Goal: Check status: Check status

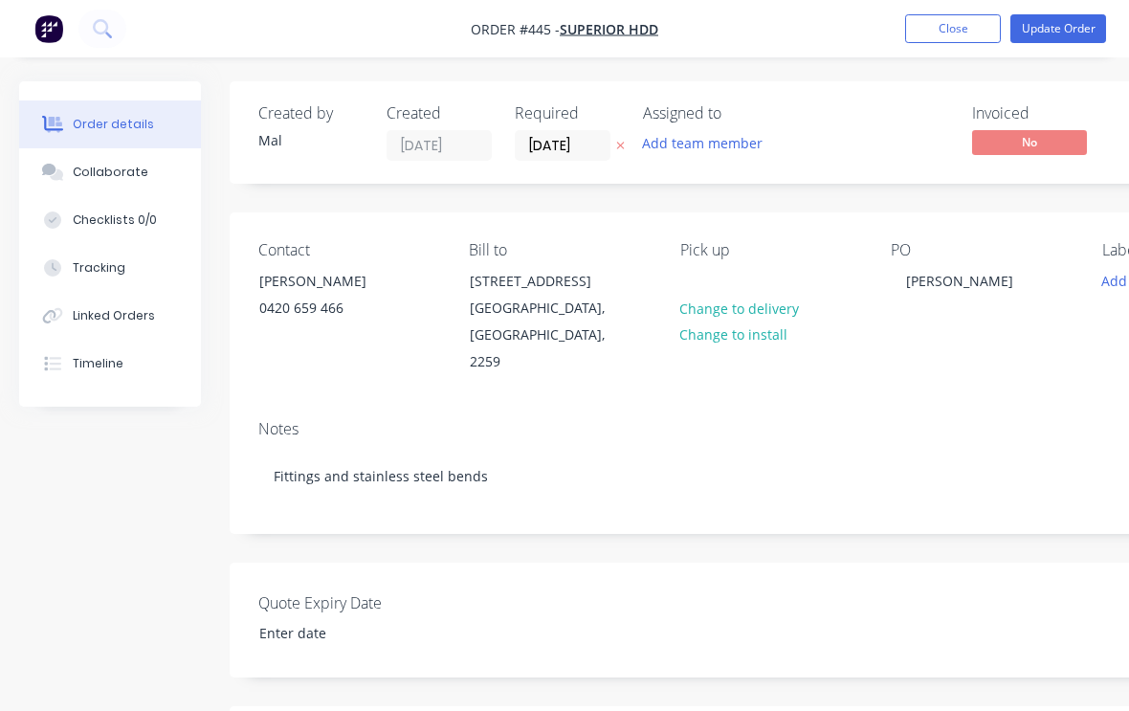
scroll to position [699, 201]
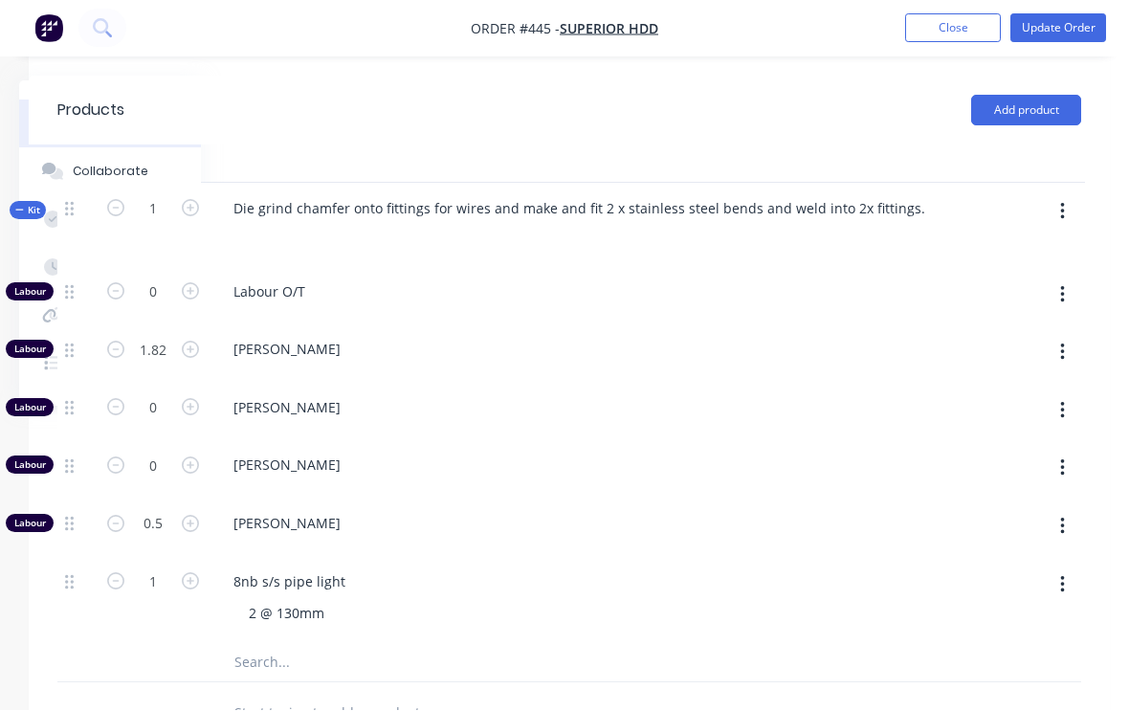
click at [938, 39] on button "Close" at bounding box center [953, 28] width 96 height 29
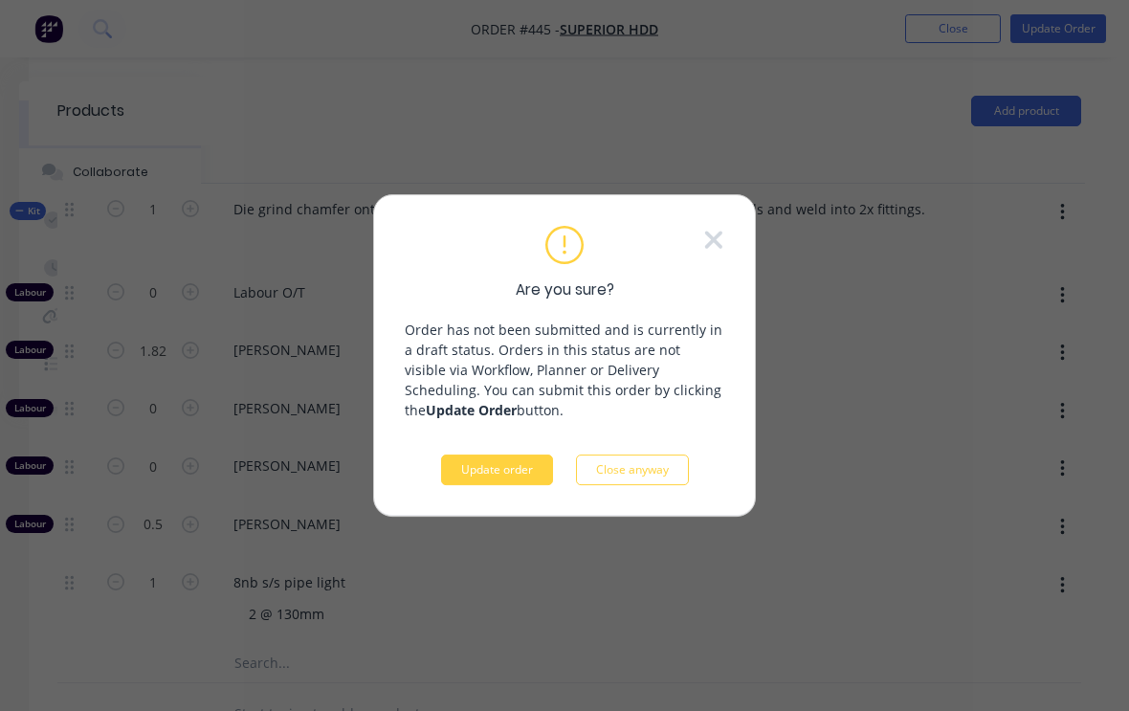
click at [492, 479] on button "Update order" at bounding box center [497, 470] width 112 height 31
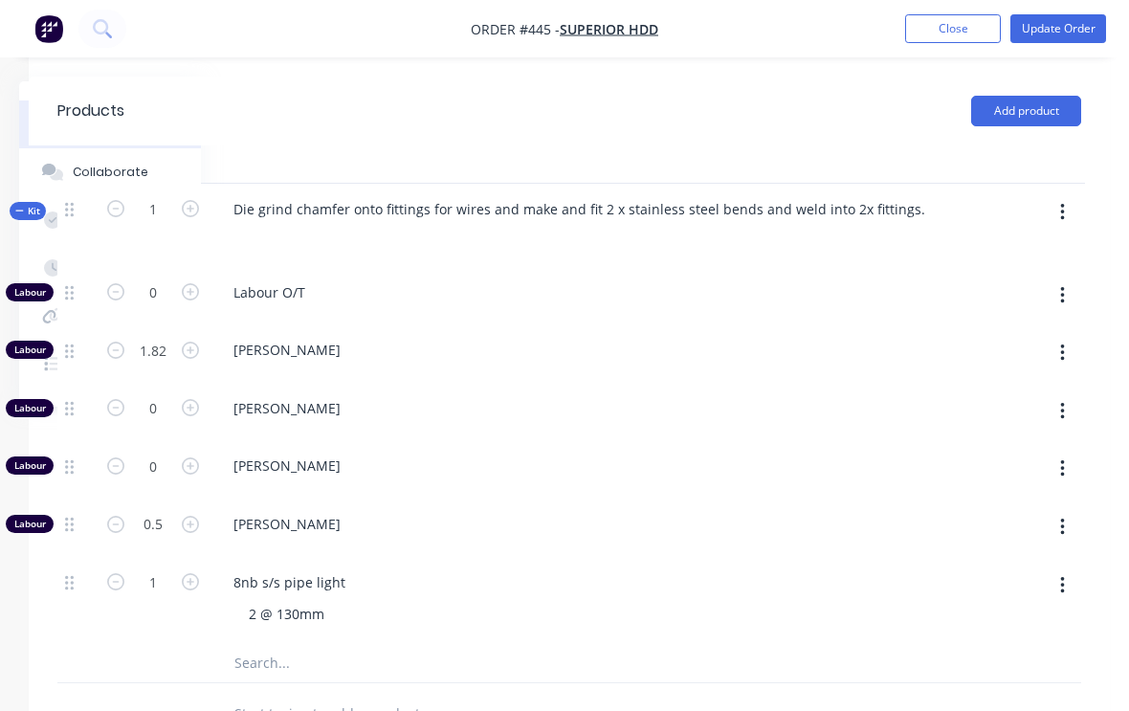
scroll to position [32, 201]
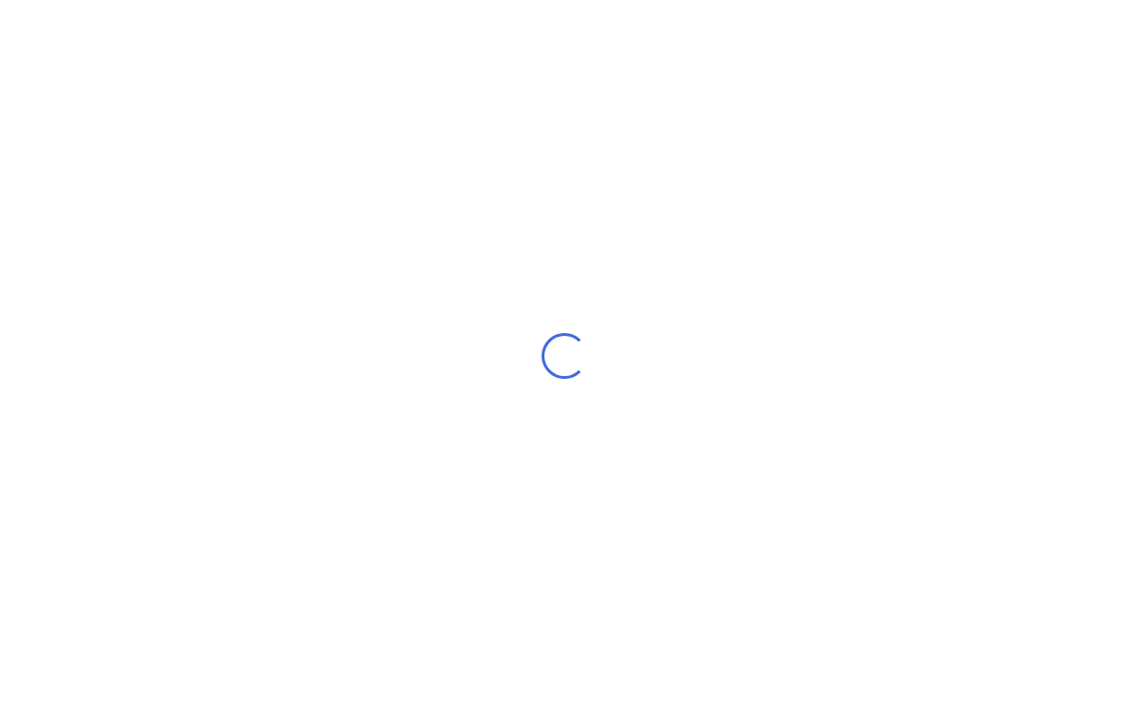
scroll to position [32, 0]
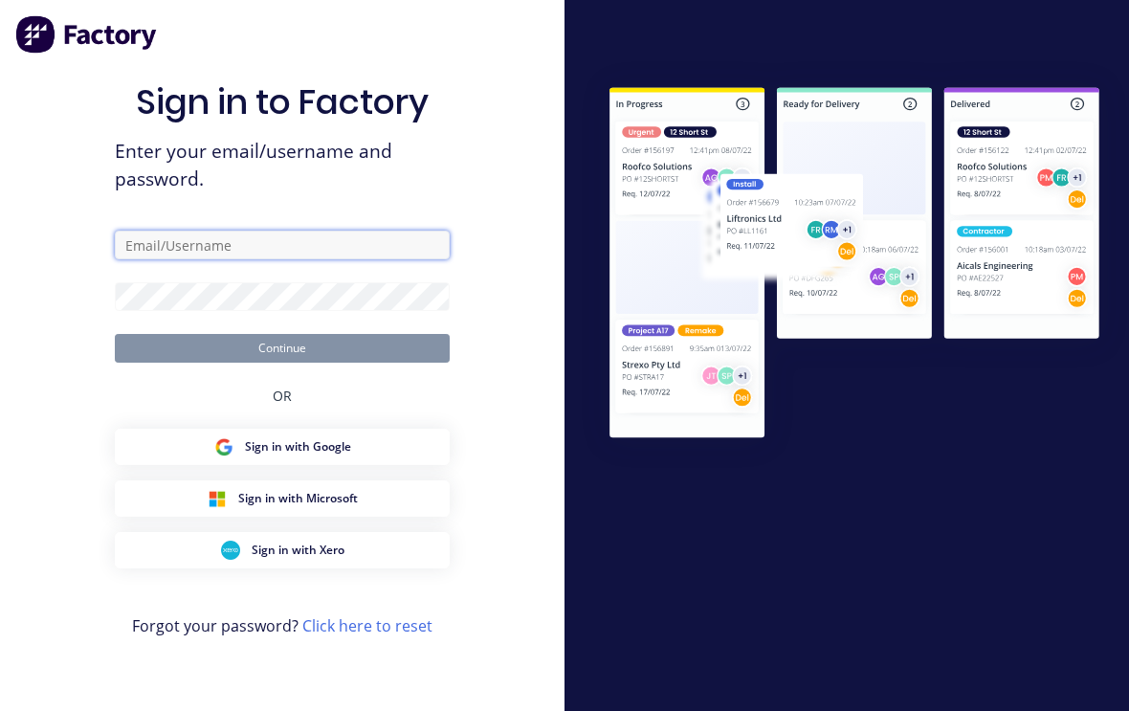
click at [259, 231] on input "text" at bounding box center [282, 245] width 335 height 29
type input "[EMAIL_ADDRESS][DOMAIN_NAME]"
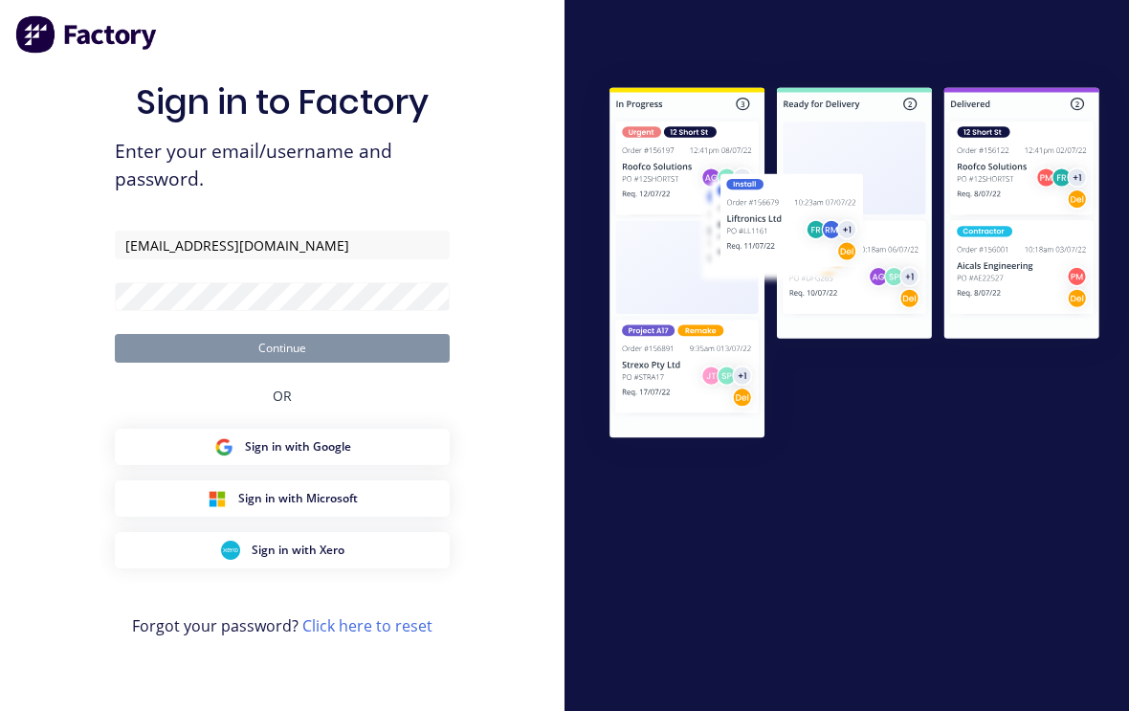
click at [282, 334] on button "Continue" at bounding box center [282, 348] width 335 height 29
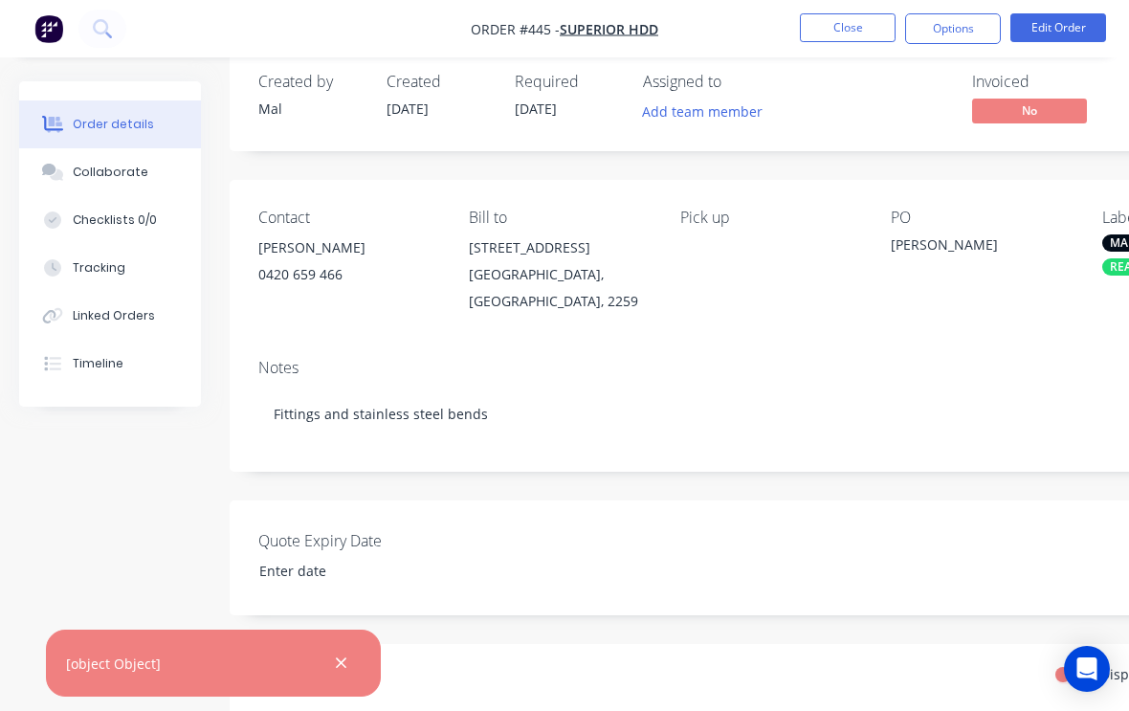
click at [844, 24] on button "Close" at bounding box center [848, 27] width 96 height 29
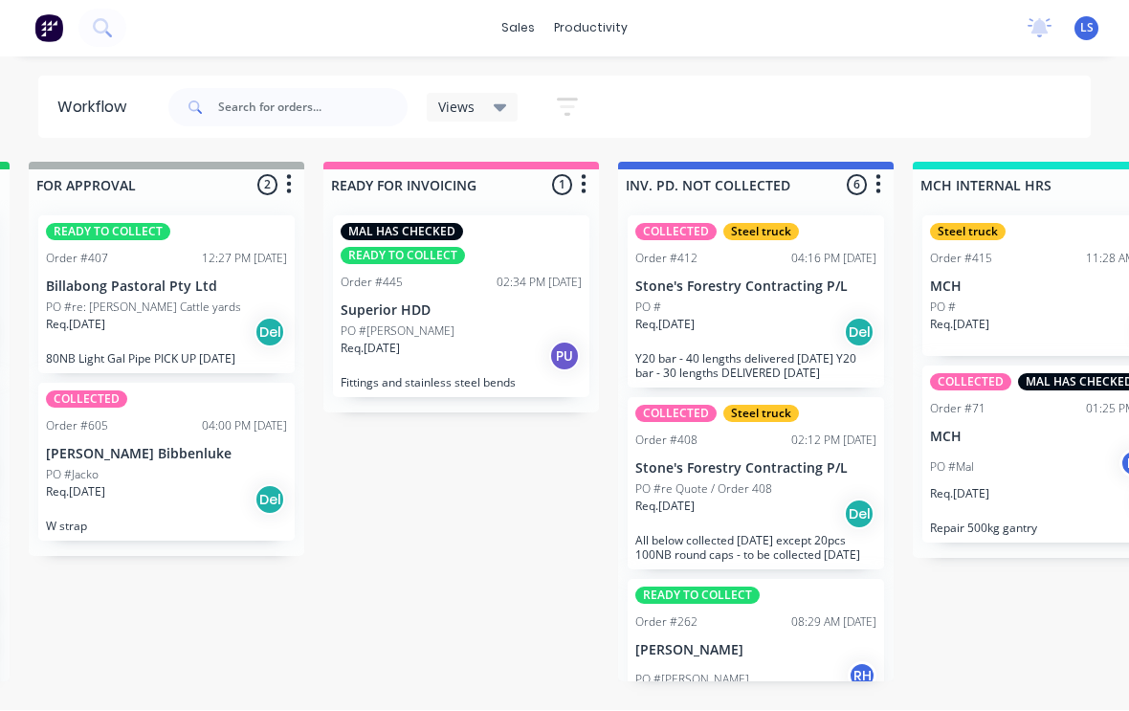
scroll to position [3, 1482]
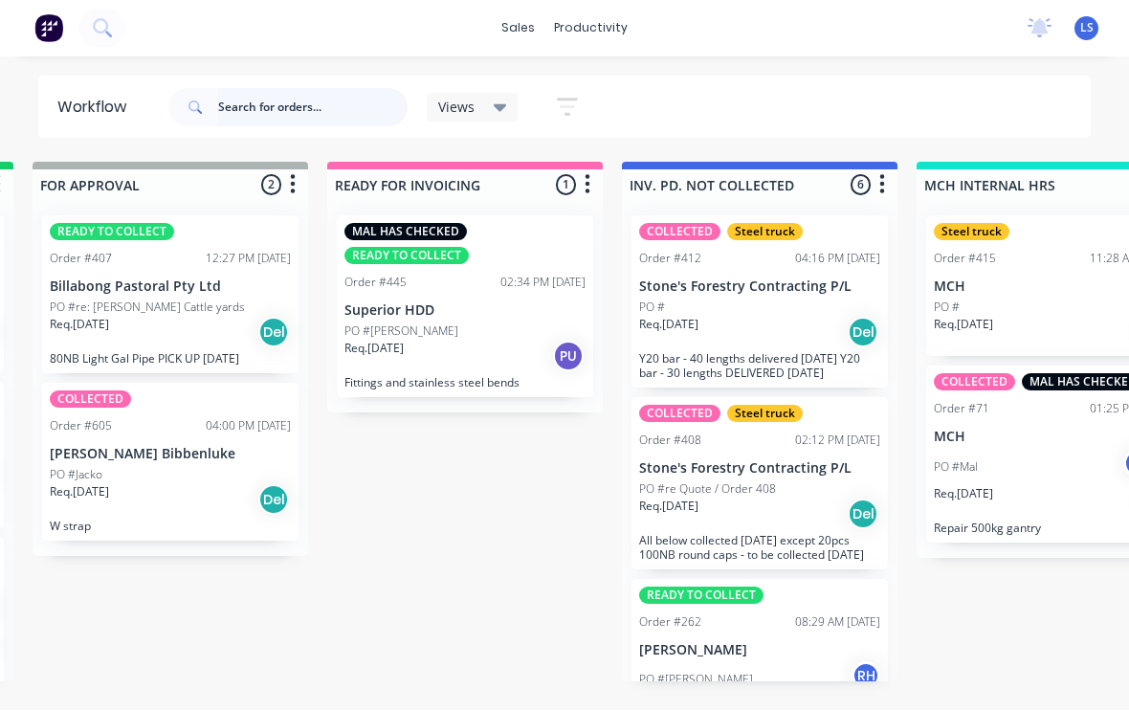
click at [257, 109] on input "text" at bounding box center [312, 108] width 189 height 38
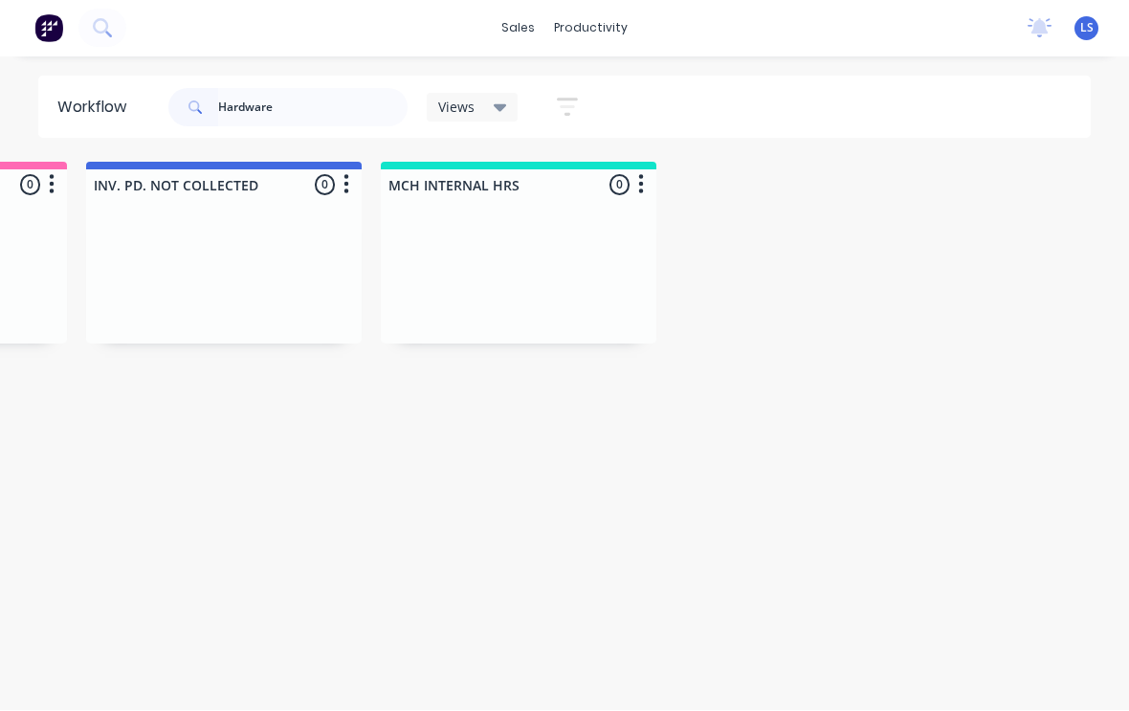
scroll to position [0, 2062]
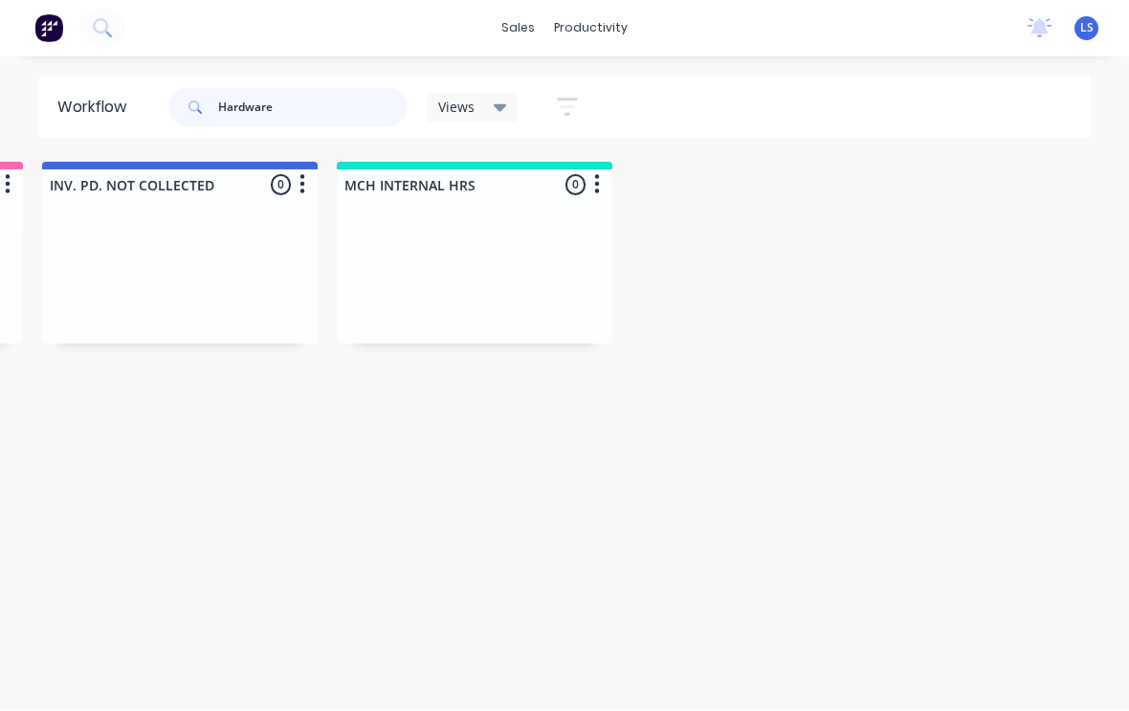
type input "Hardware"
click at [118, 25] on button at bounding box center [102, 29] width 48 height 38
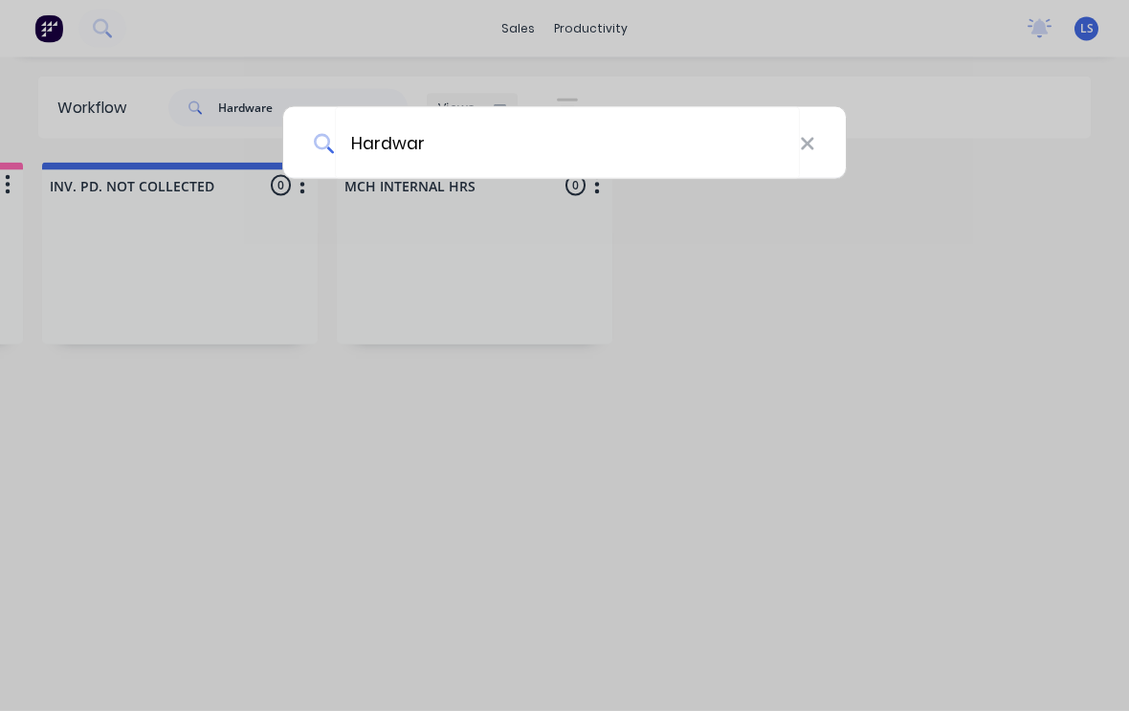
type input "Hardware"
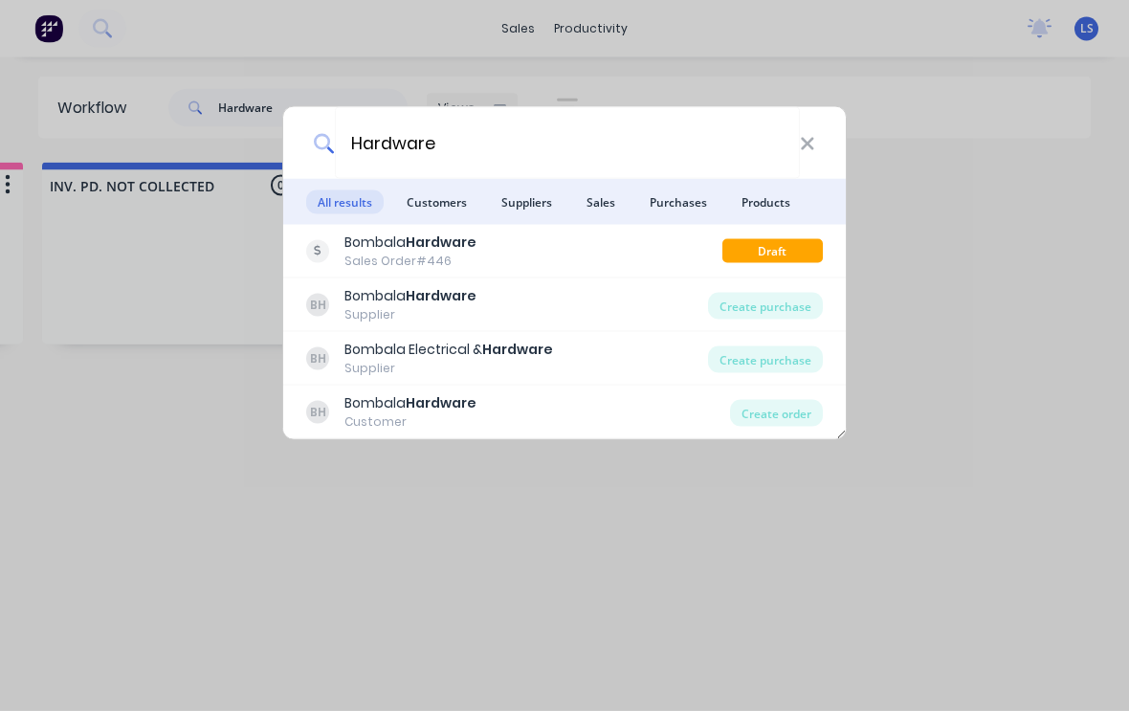
click at [638, 261] on div "Bombala Hardware Sales Order #446" at bounding box center [514, 251] width 416 height 37
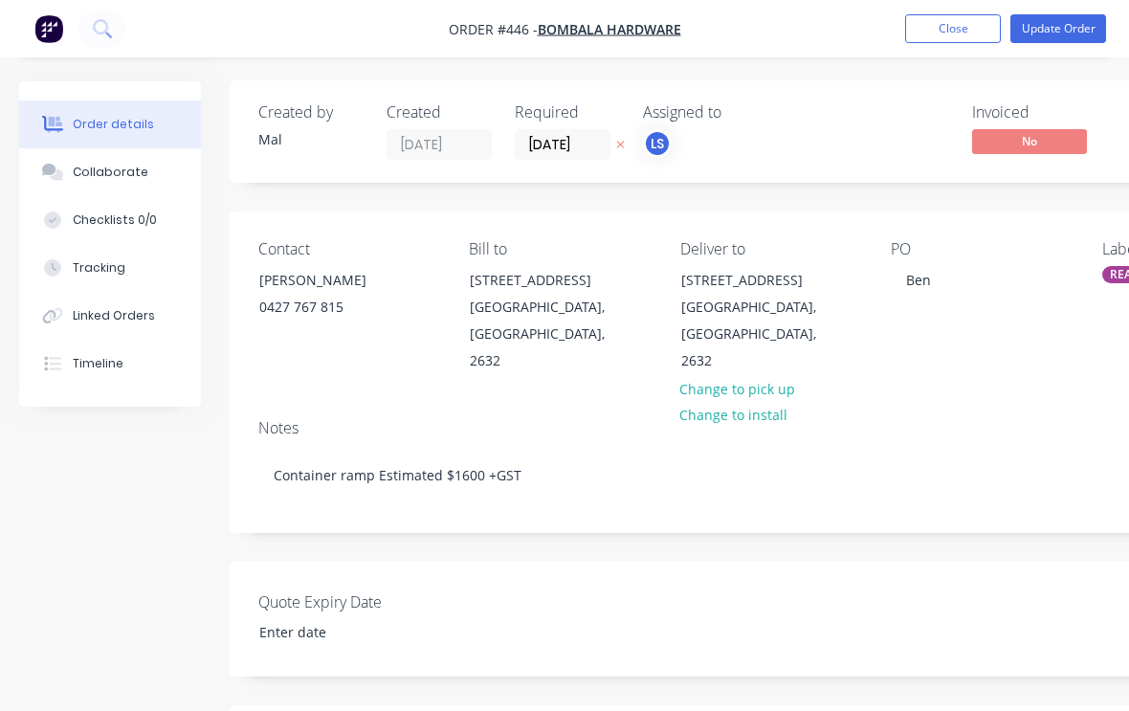
click at [101, 257] on button "Tracking" at bounding box center [110, 268] width 182 height 48
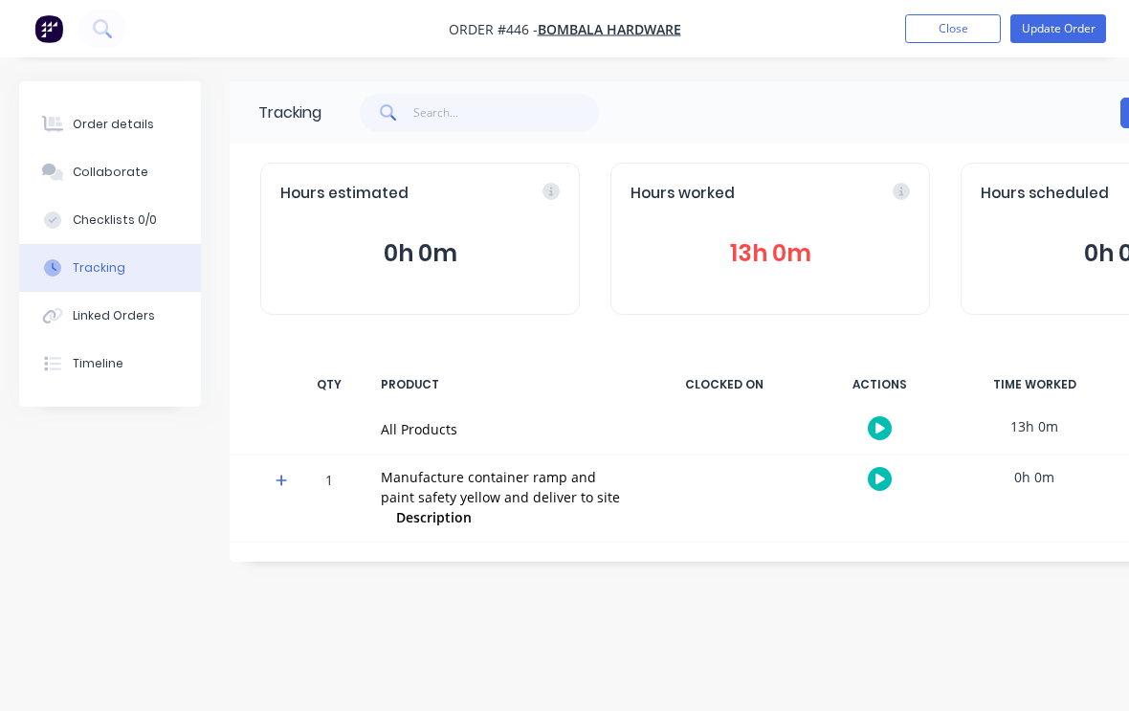
click at [722, 268] on button "13h 0m" at bounding box center [770, 253] width 279 height 36
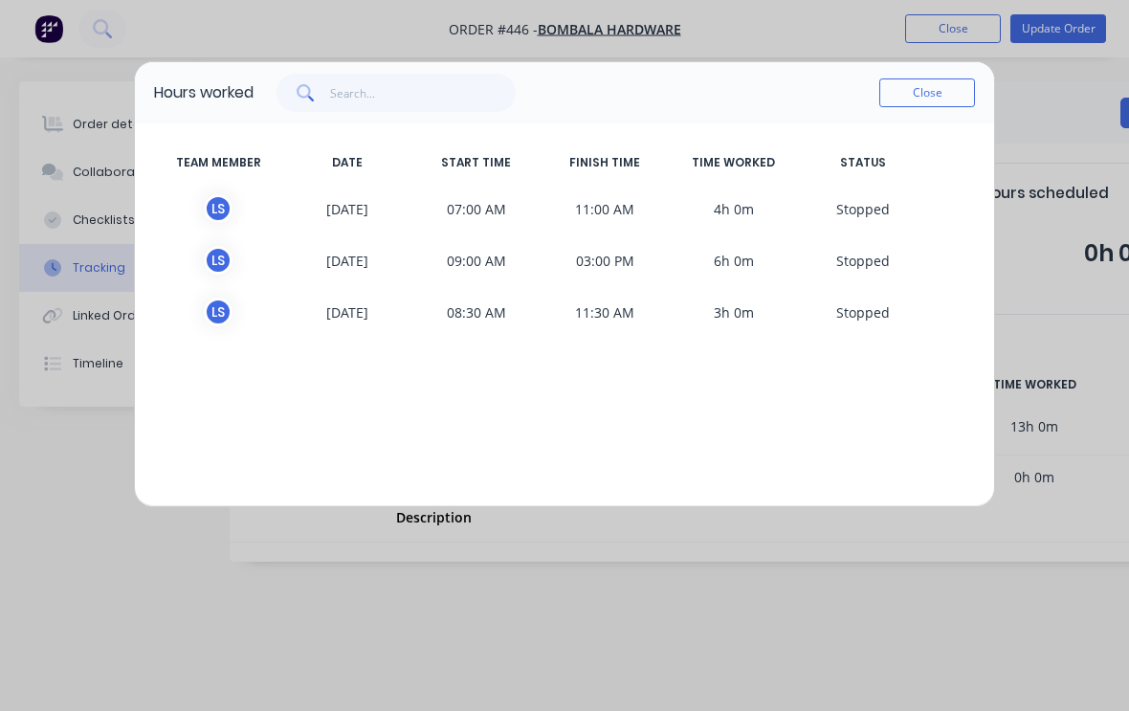
click at [925, 95] on button "Close" at bounding box center [928, 92] width 96 height 29
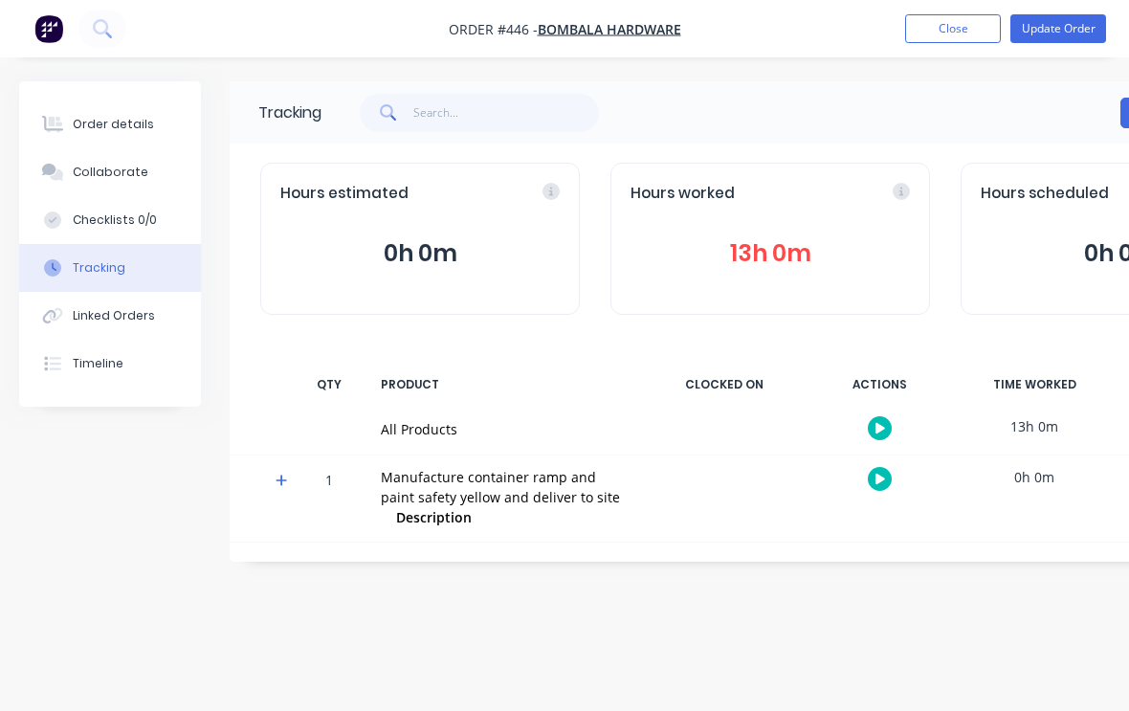
click at [407, 236] on button "0h 0m" at bounding box center [419, 253] width 279 height 36
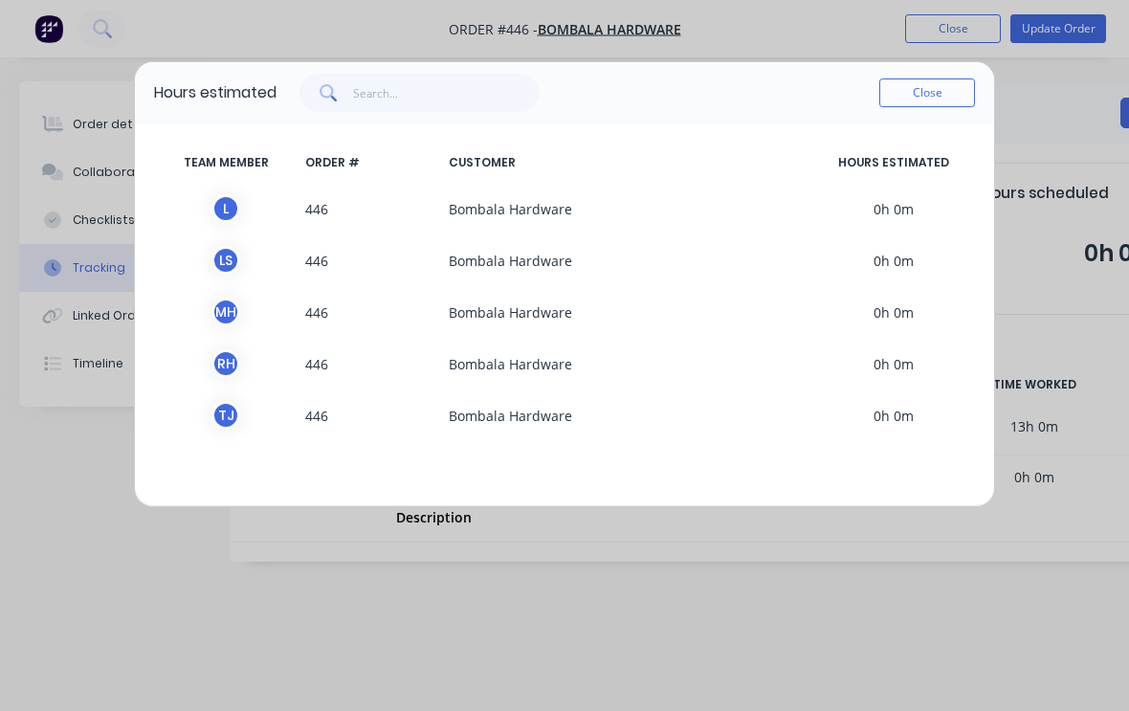
click at [912, 79] on button "Close" at bounding box center [928, 92] width 96 height 29
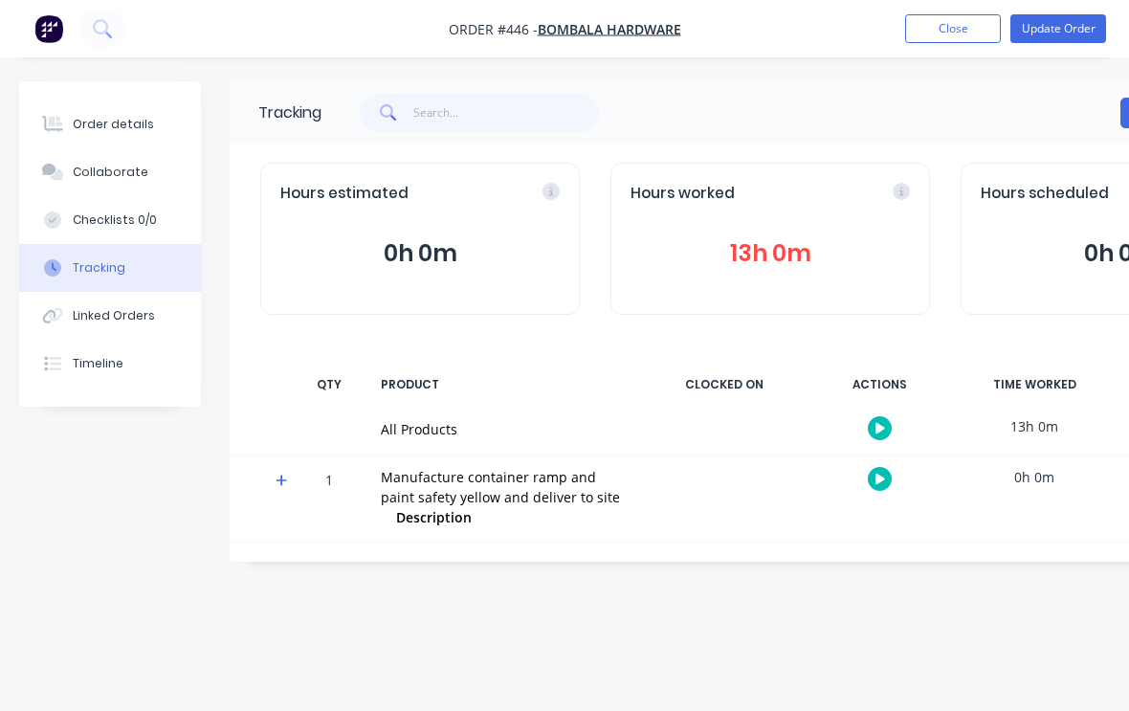
click at [121, 114] on button "Order details" at bounding box center [110, 124] width 182 height 48
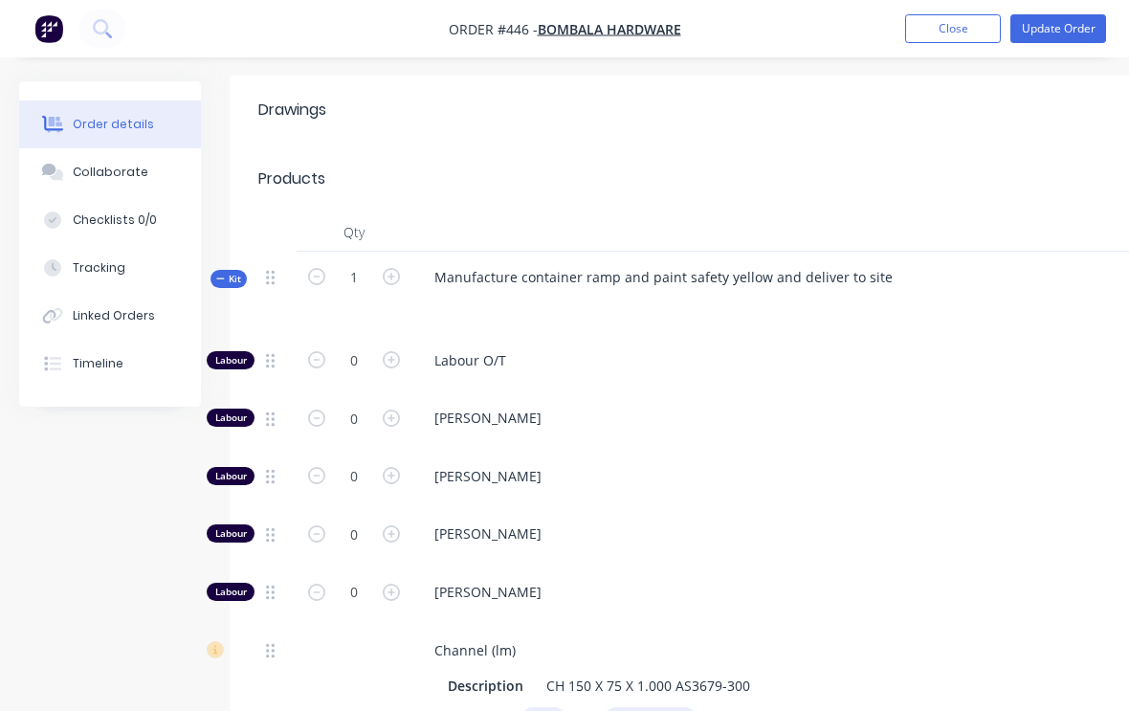
click at [90, 260] on div "Tracking" at bounding box center [99, 267] width 53 height 17
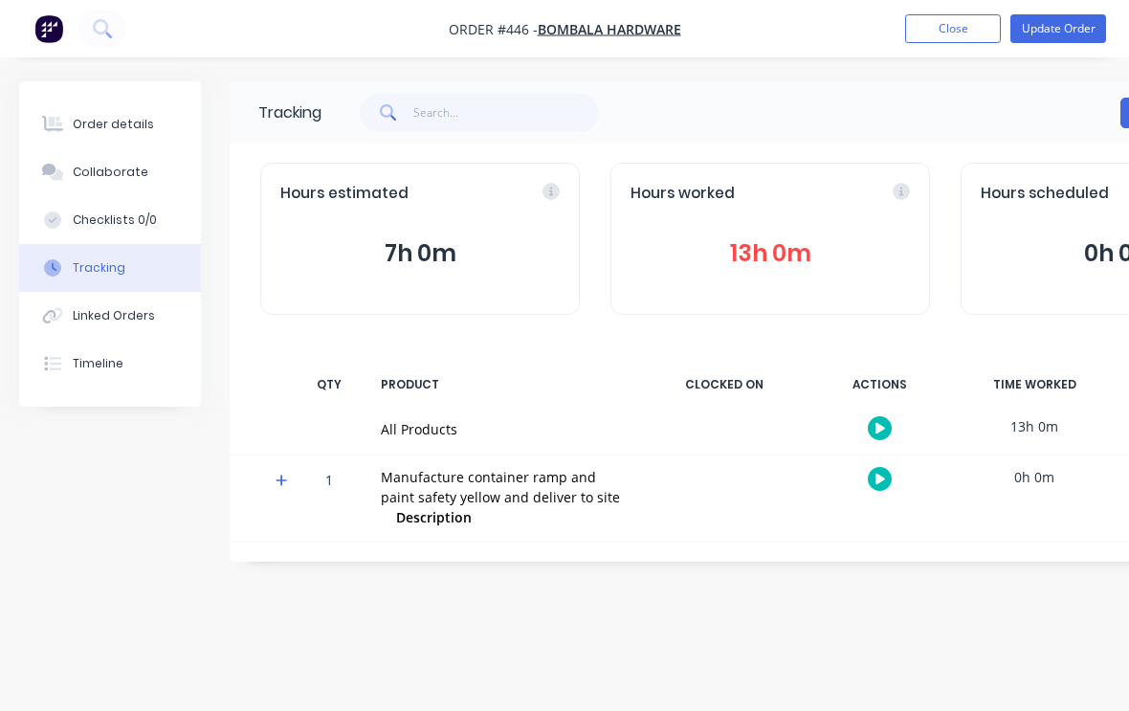
click at [416, 235] on button "7h 0m" at bounding box center [419, 253] width 279 height 36
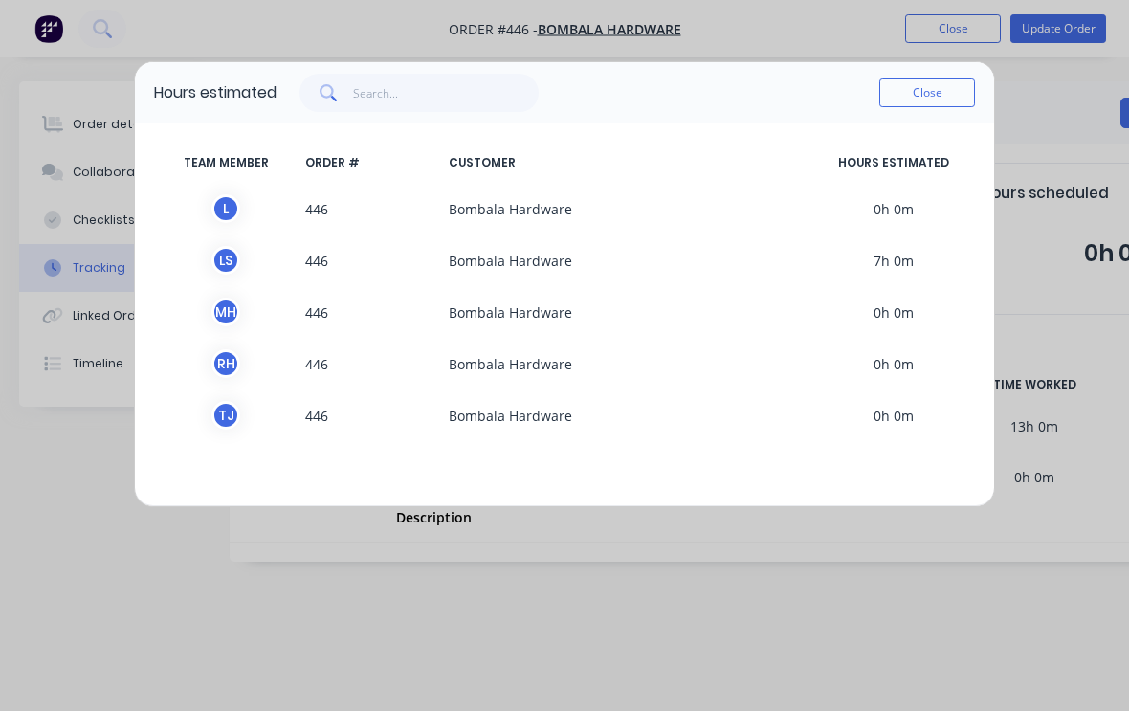
click at [915, 96] on button "Close" at bounding box center [928, 92] width 96 height 29
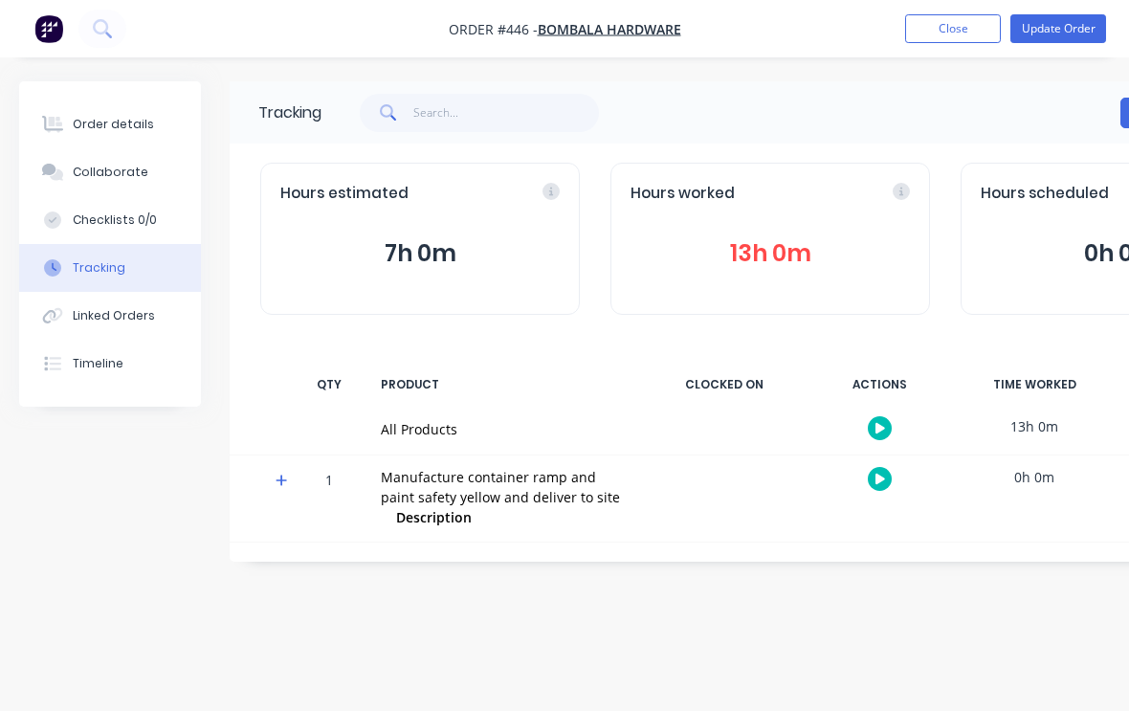
click at [388, 235] on button "7h 0m" at bounding box center [419, 253] width 279 height 36
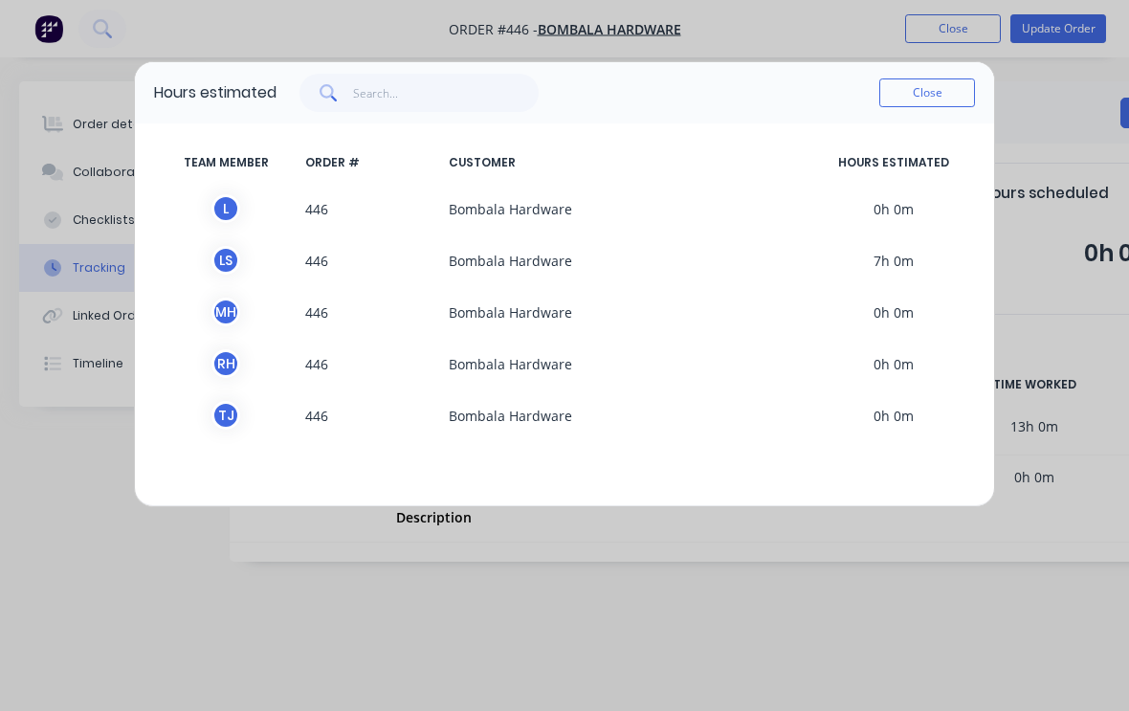
click at [934, 81] on button "Close" at bounding box center [928, 92] width 96 height 29
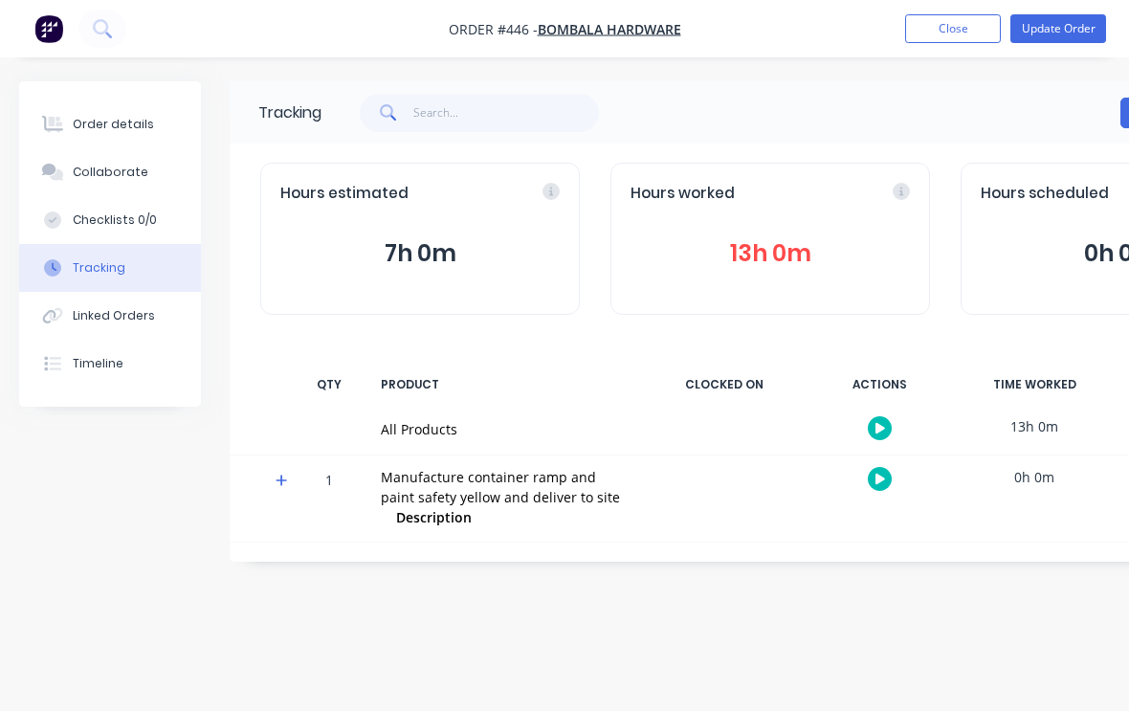
click at [956, 39] on button "Close" at bounding box center [953, 28] width 96 height 29
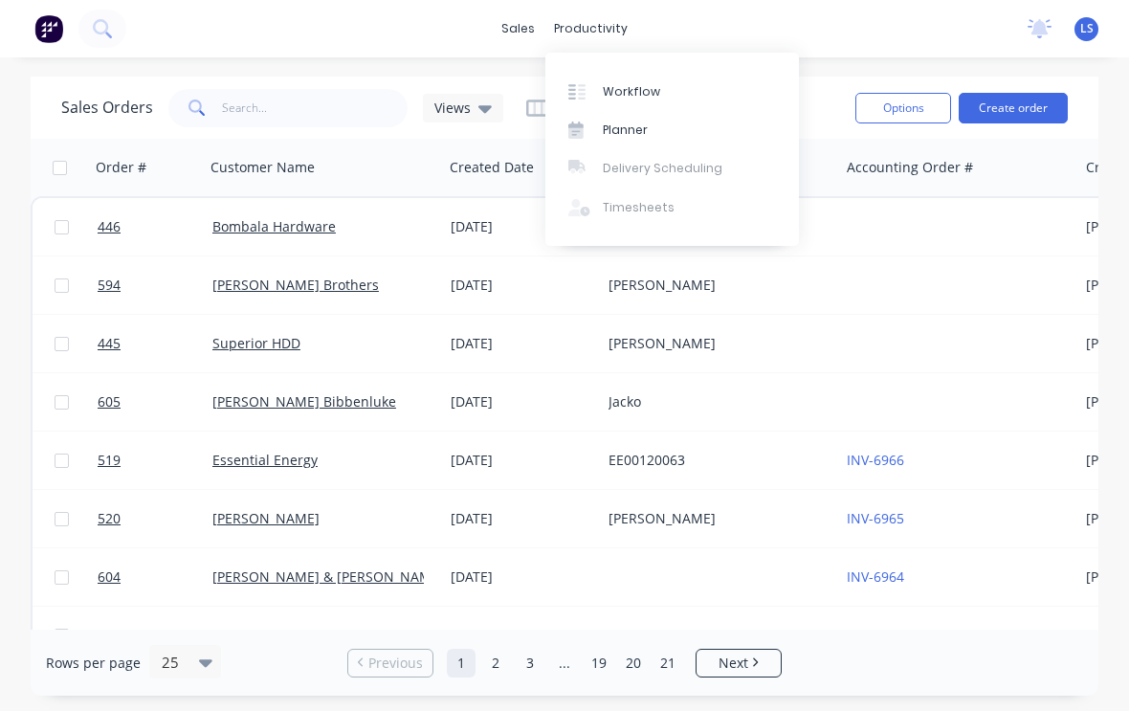
click at [608, 86] on div "Workflow" at bounding box center [631, 91] width 57 height 17
